Goal: Transaction & Acquisition: Purchase product/service

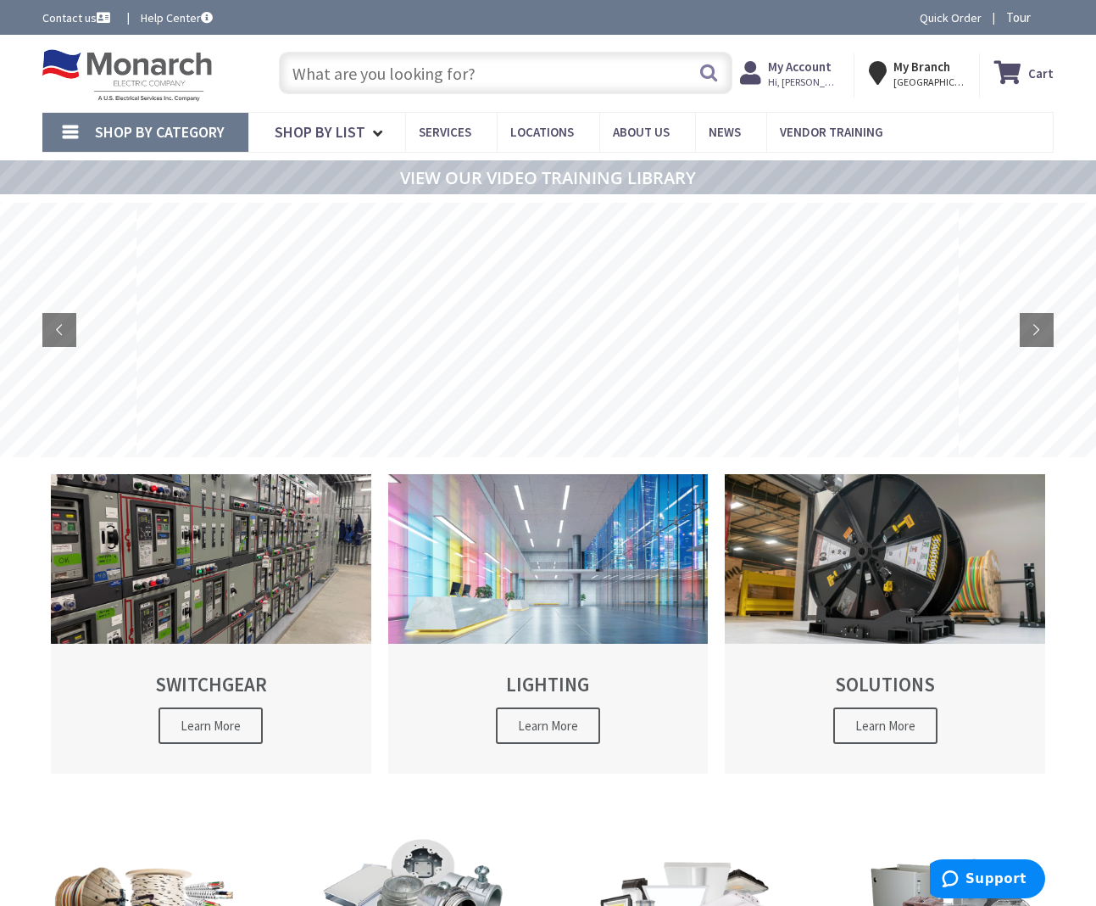
click at [549, 91] on input "text" at bounding box center [506, 73] width 454 height 42
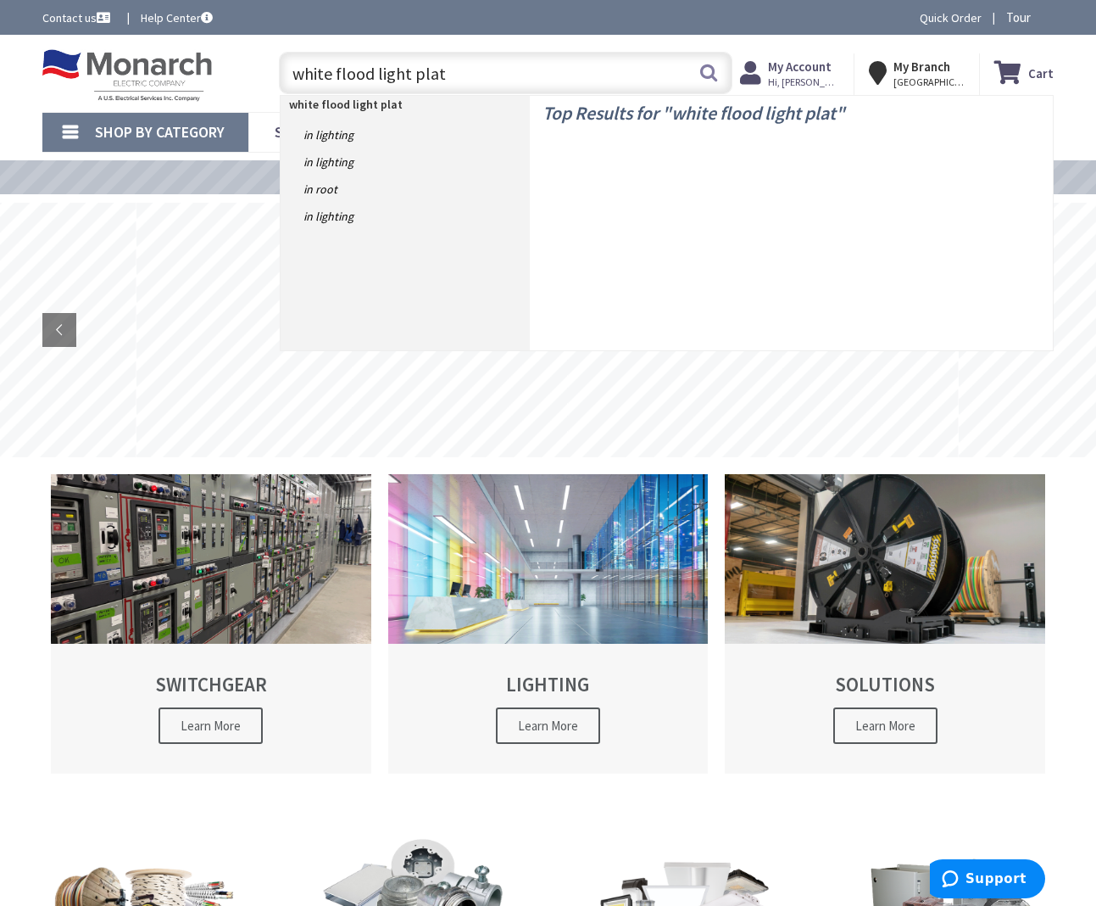
type input "white flood light plate"
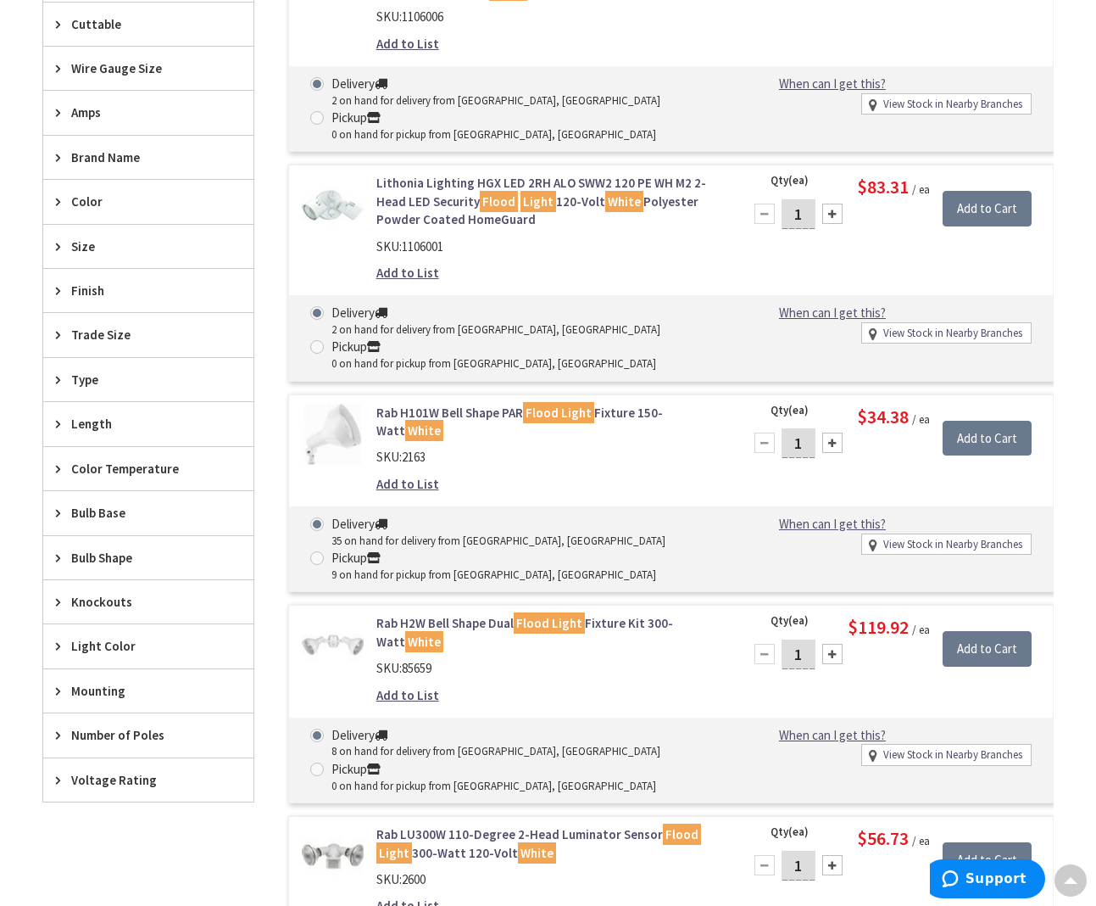
scroll to position [696, 0]
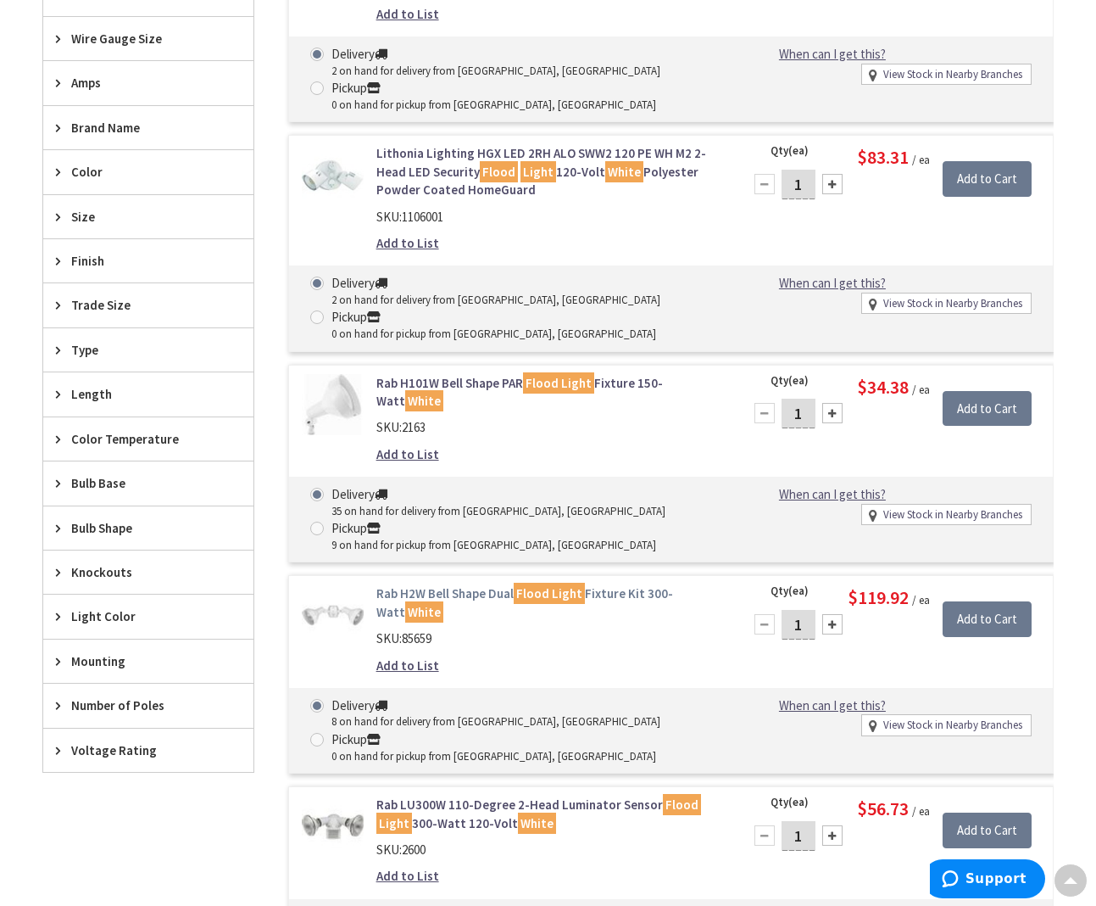
click at [429, 584] on link "Rab H2W Bell Shape Dual Flood Light Fixture Kit 300-Watt White" at bounding box center [550, 602] width 346 height 36
click at [470, 584] on link "Rab H2W Bell Shape Dual Flood Light Fixture Kit 300-Watt White" at bounding box center [550, 602] width 346 height 36
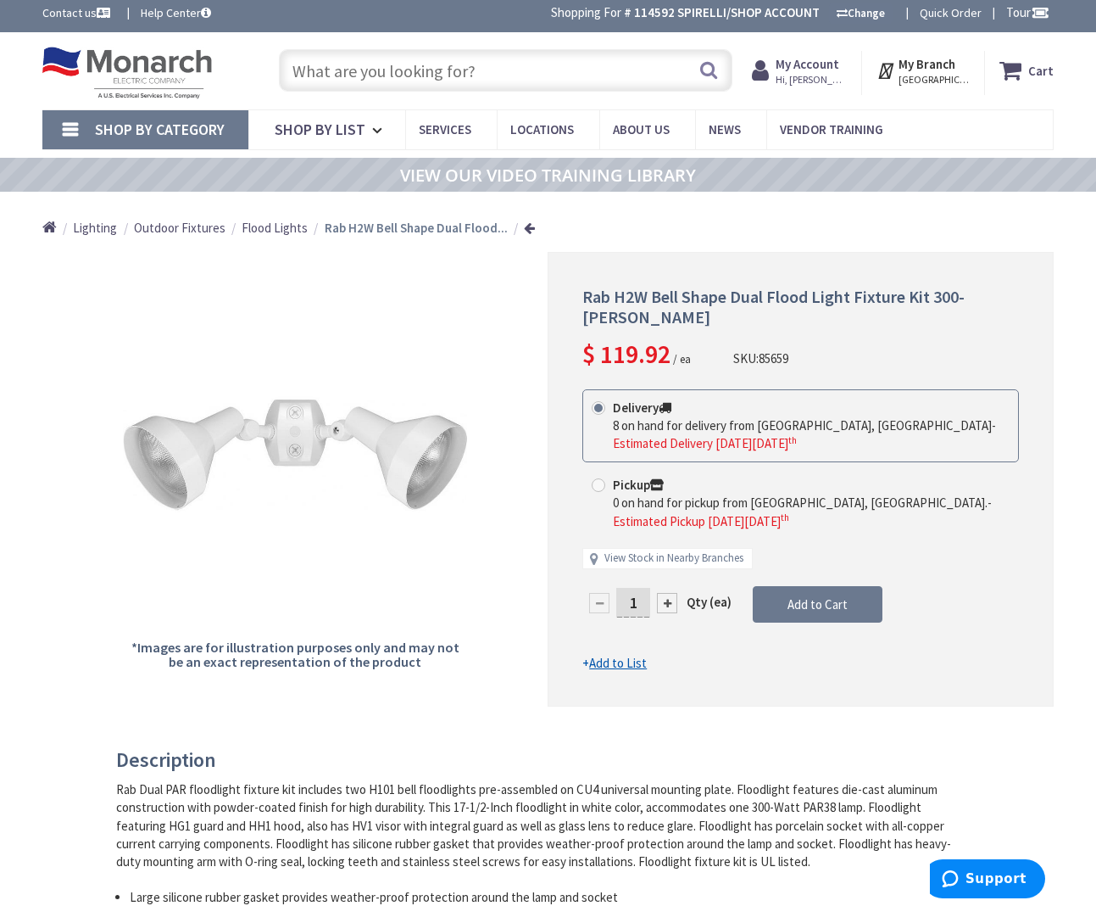
scroll to position [5, 0]
